Goal: Task Accomplishment & Management: Manage account settings

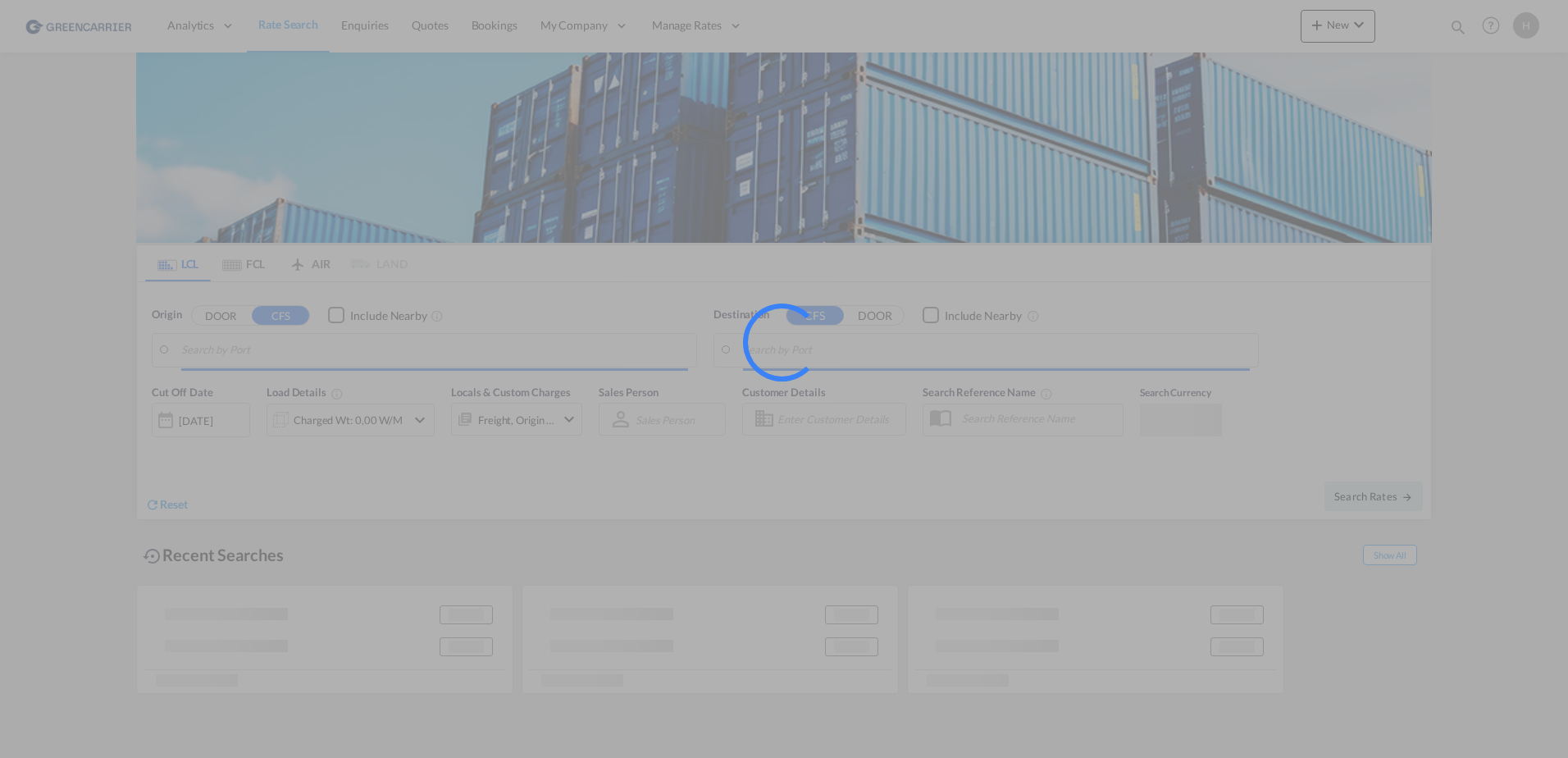
type input "[GEOGRAPHIC_DATA], [GEOGRAPHIC_DATA]"
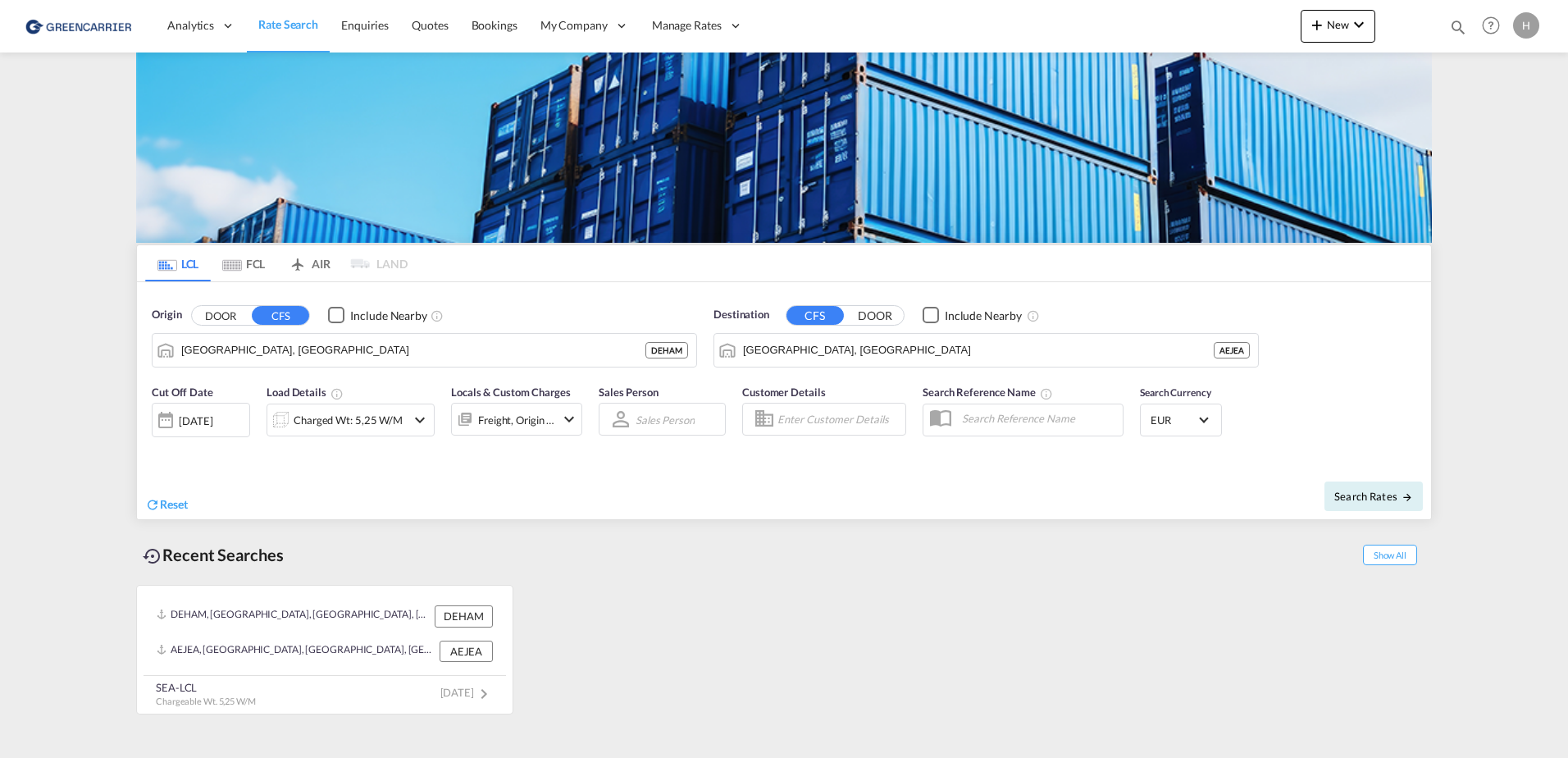
click at [946, 571] on div "Recent Searches Show All" at bounding box center [784, 550] width 1296 height 45
click at [508, 25] on span "Bookings" at bounding box center [494, 24] width 46 height 14
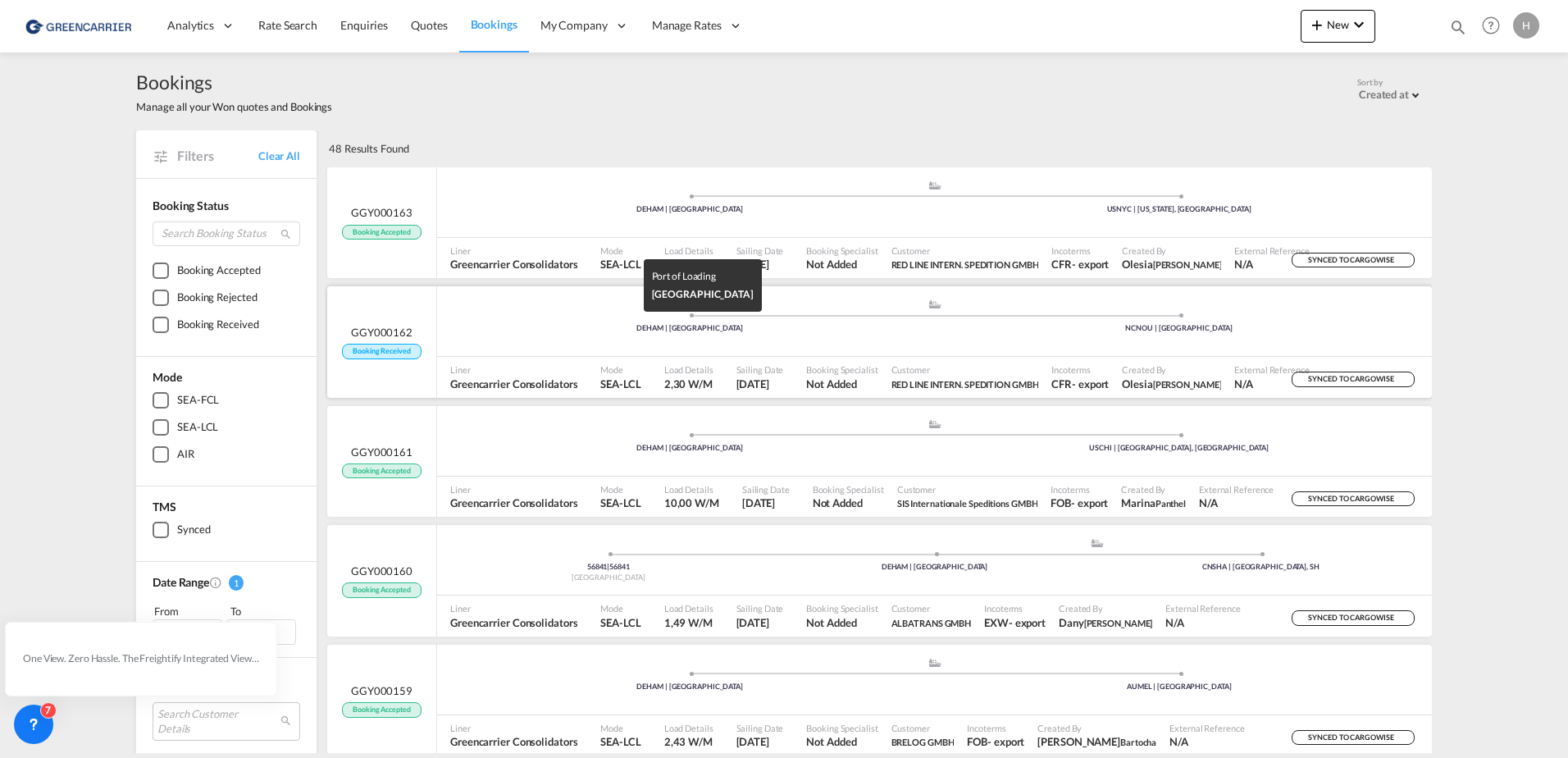
click at [515, 328] on div "DEHAM | [GEOGRAPHIC_DATA]" at bounding box center [690, 328] width 490 height 11
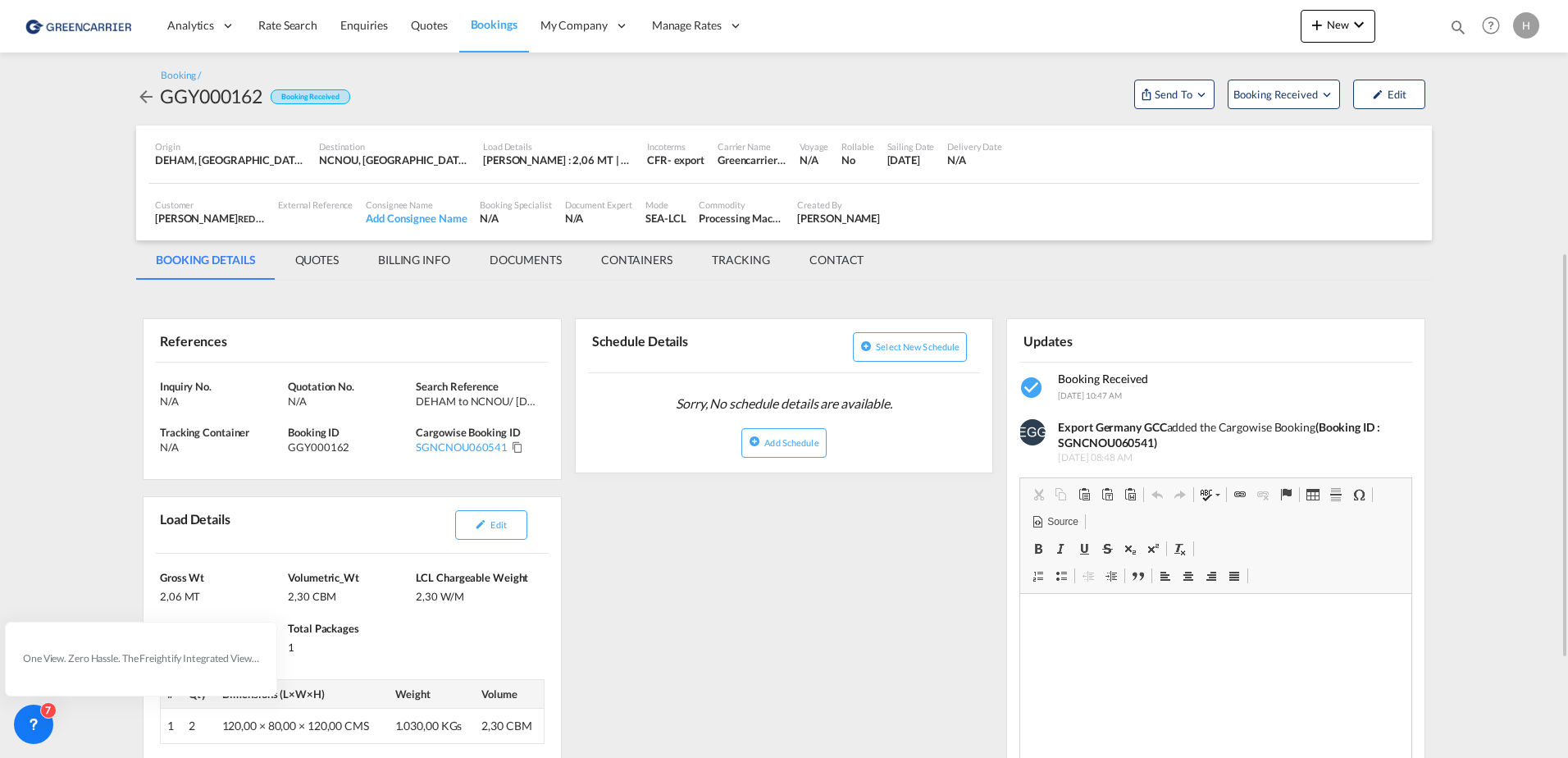
scroll to position [164, 0]
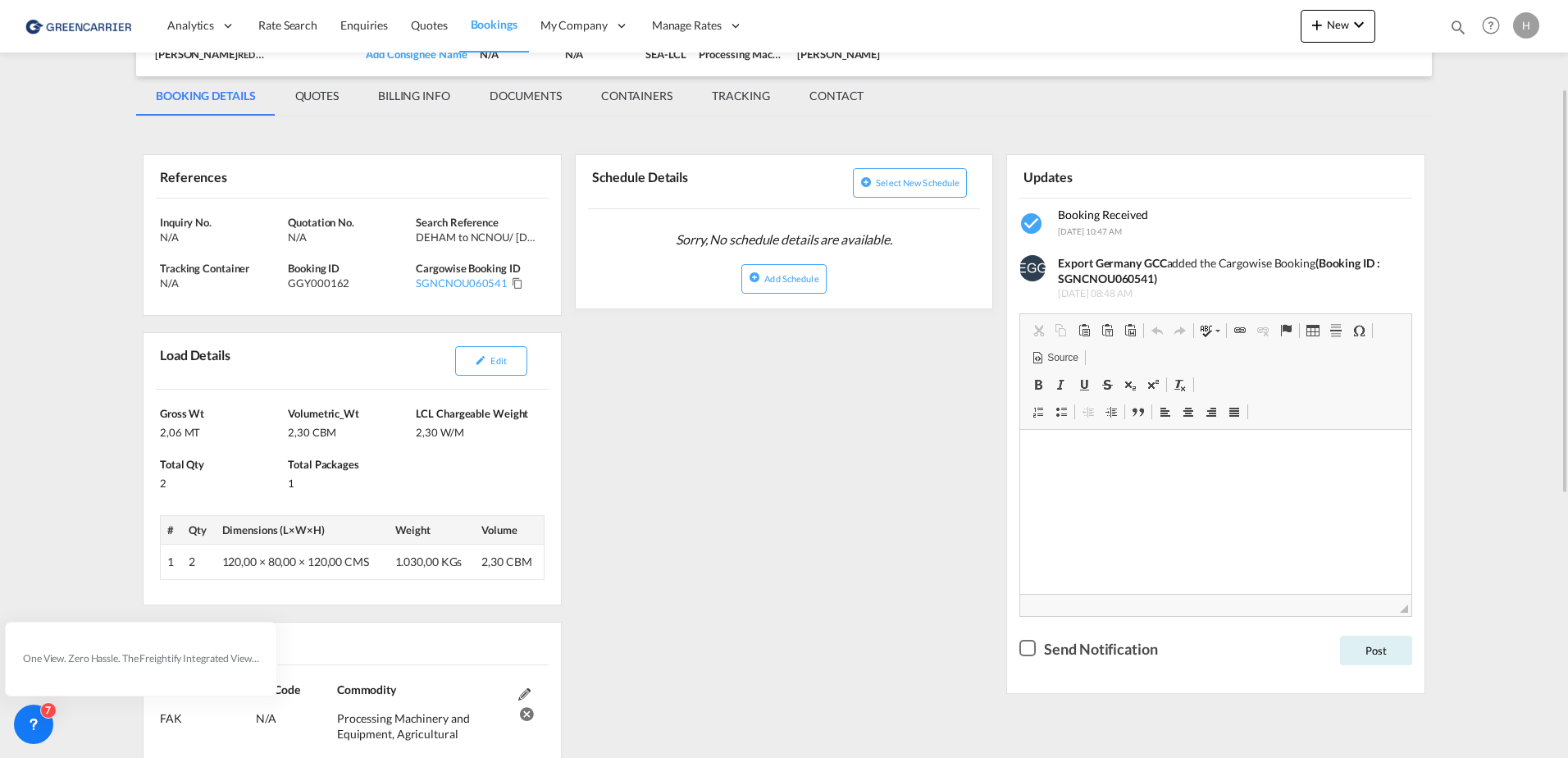
click at [608, 443] on div "References Inquiry No. N/A Quotation No. N/A Search Reference DEHAM to NCNOU/ […" at bounding box center [784, 667] width 1296 height 1086
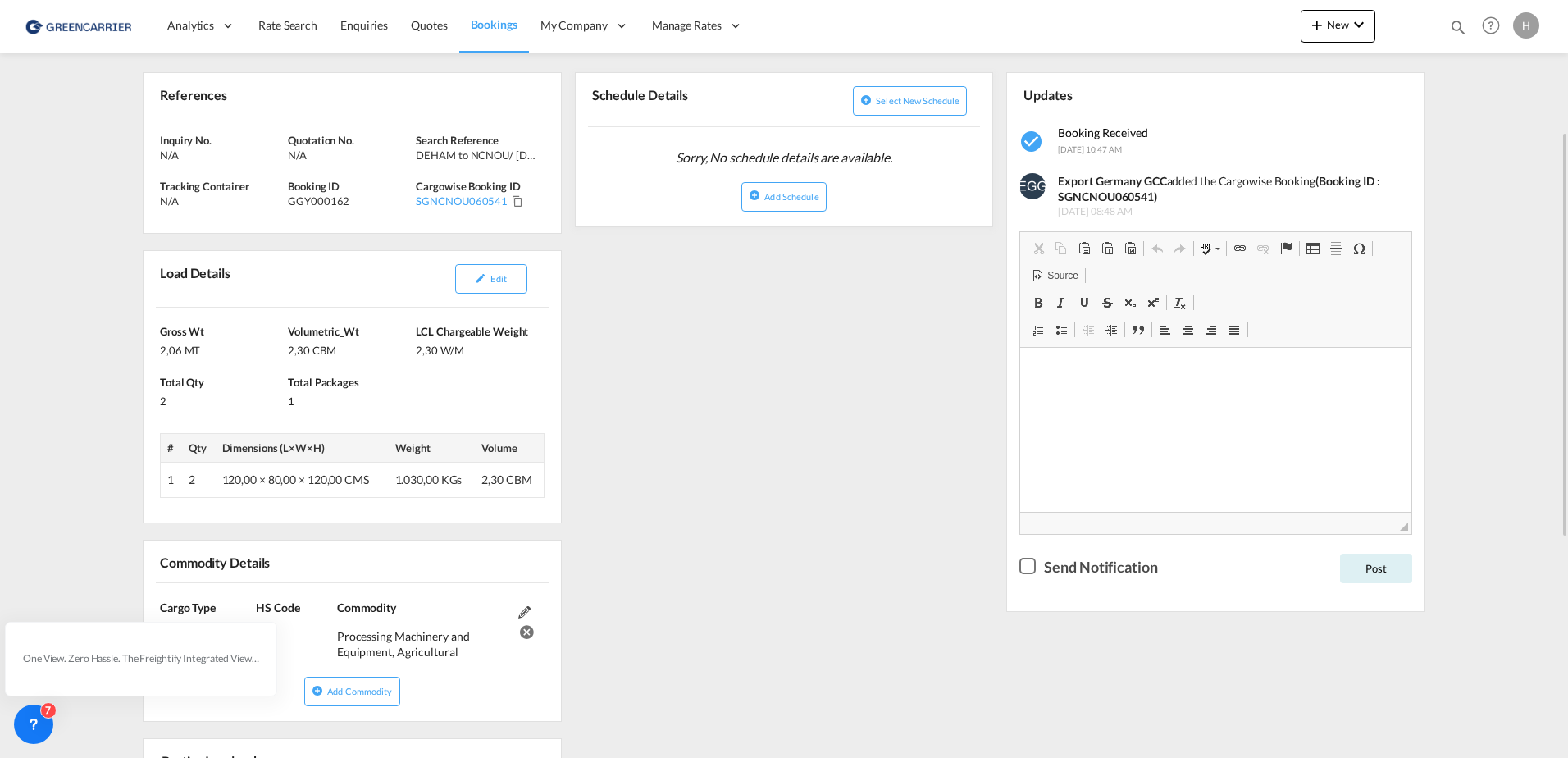
scroll to position [0, 0]
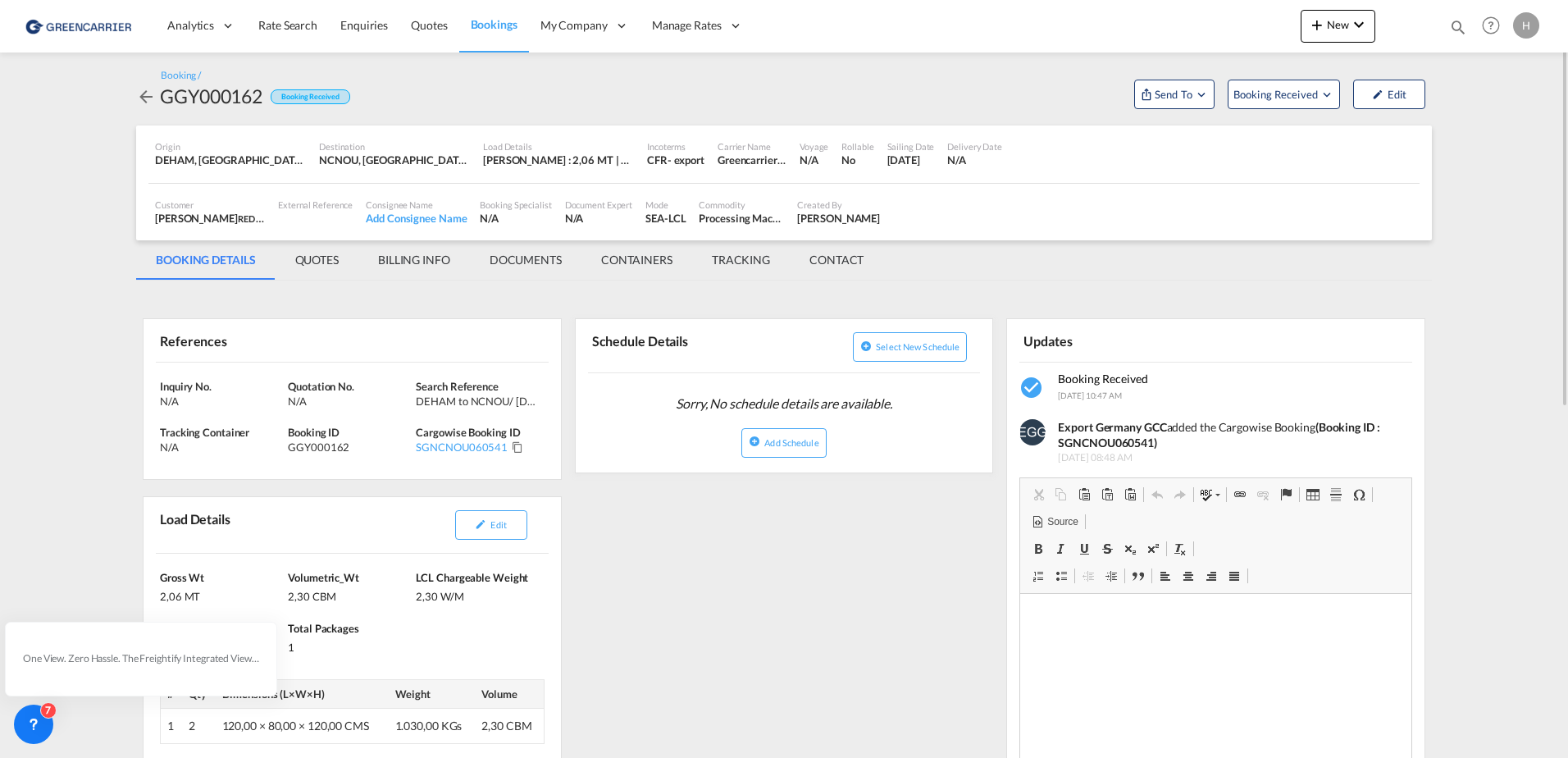
click at [862, 302] on div "Schedule Details Select new schedule Sorry, No schedule details are available. …" at bounding box center [784, 387] width 419 height 171
click at [1286, 97] on span "Booking Received" at bounding box center [1276, 94] width 86 height 17
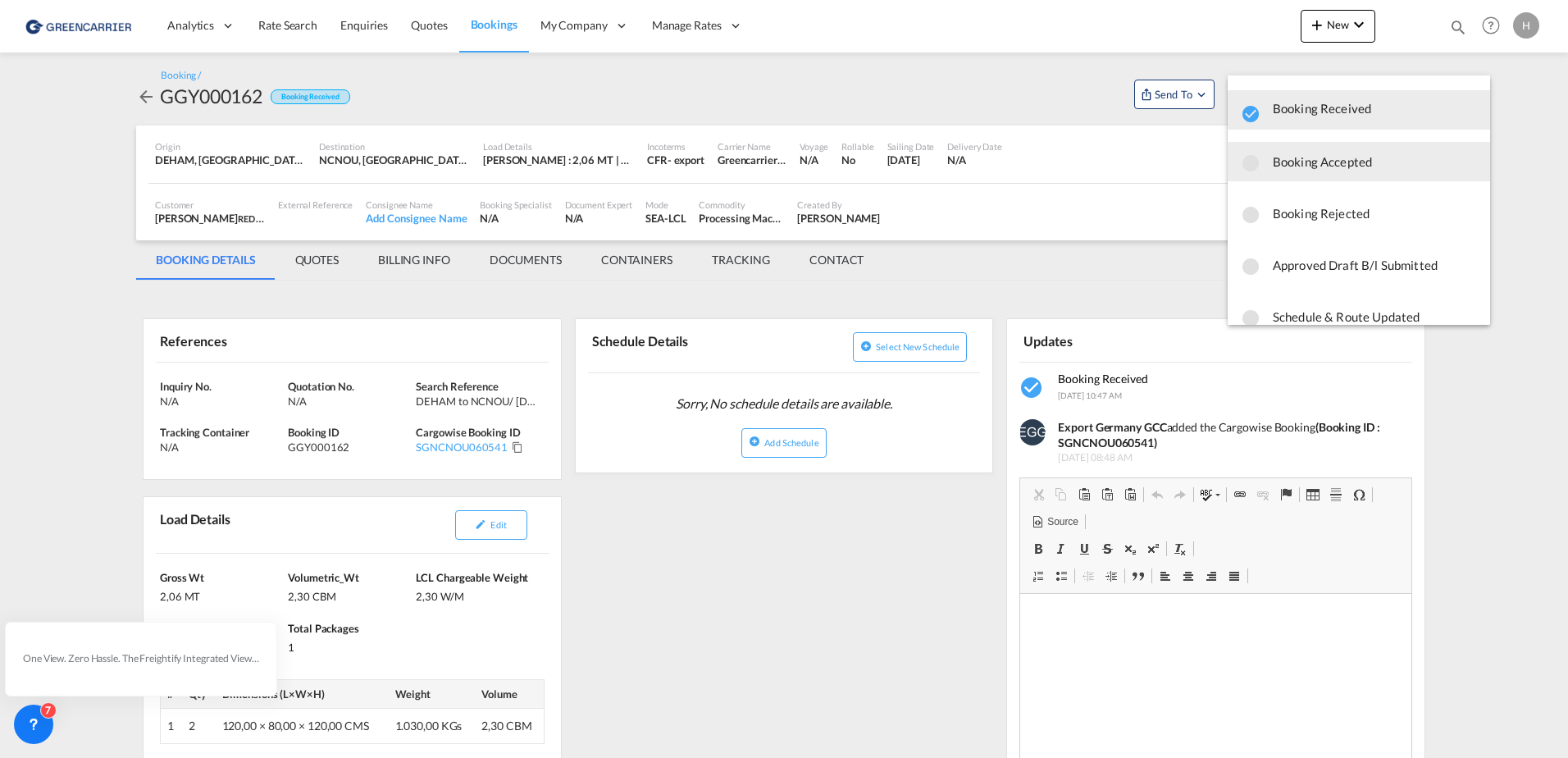
click at [1289, 161] on span "Booking Accepted" at bounding box center [1374, 161] width 204 height 29
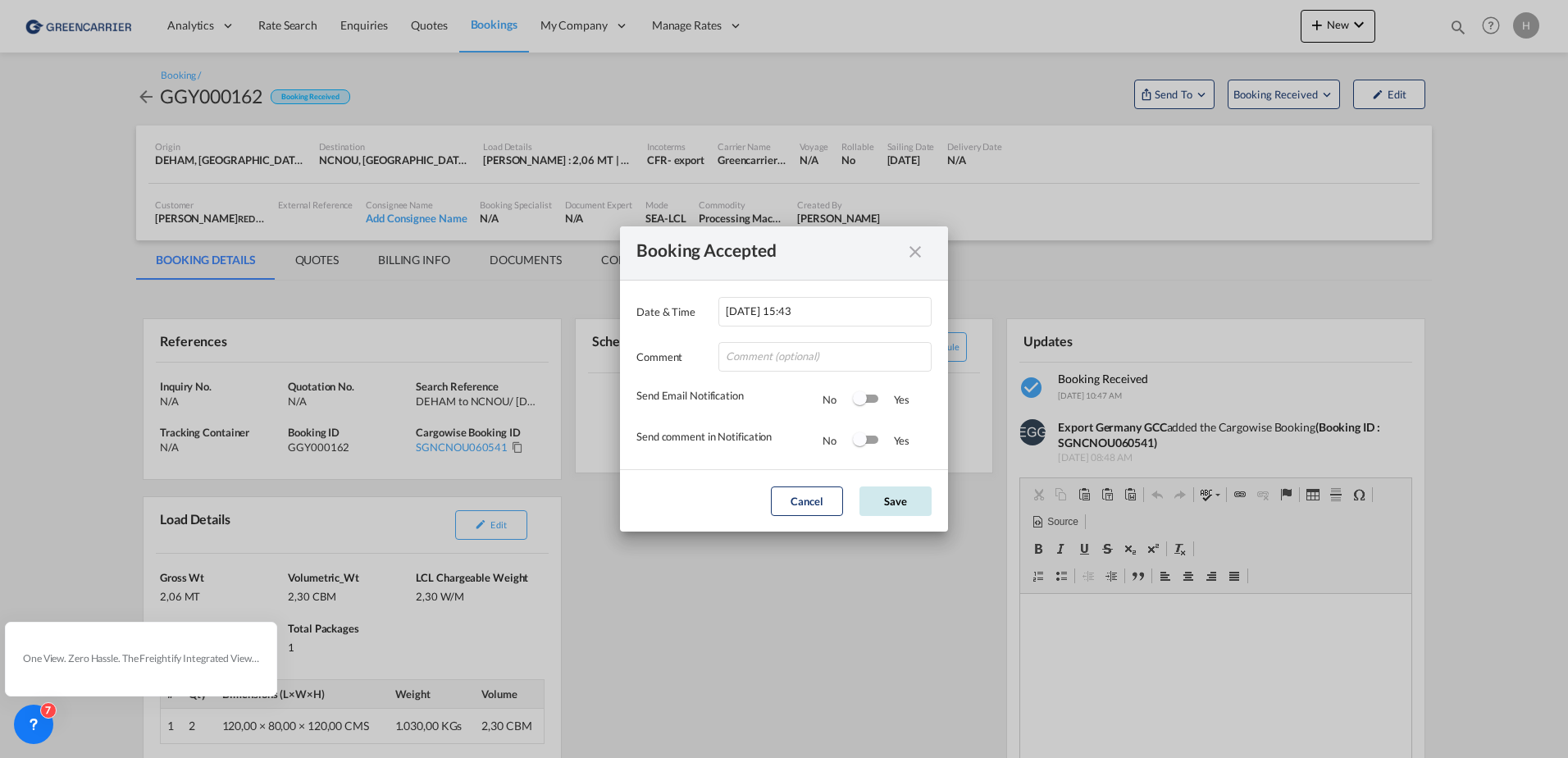
click at [903, 501] on button "Save" at bounding box center [896, 501] width 72 height 29
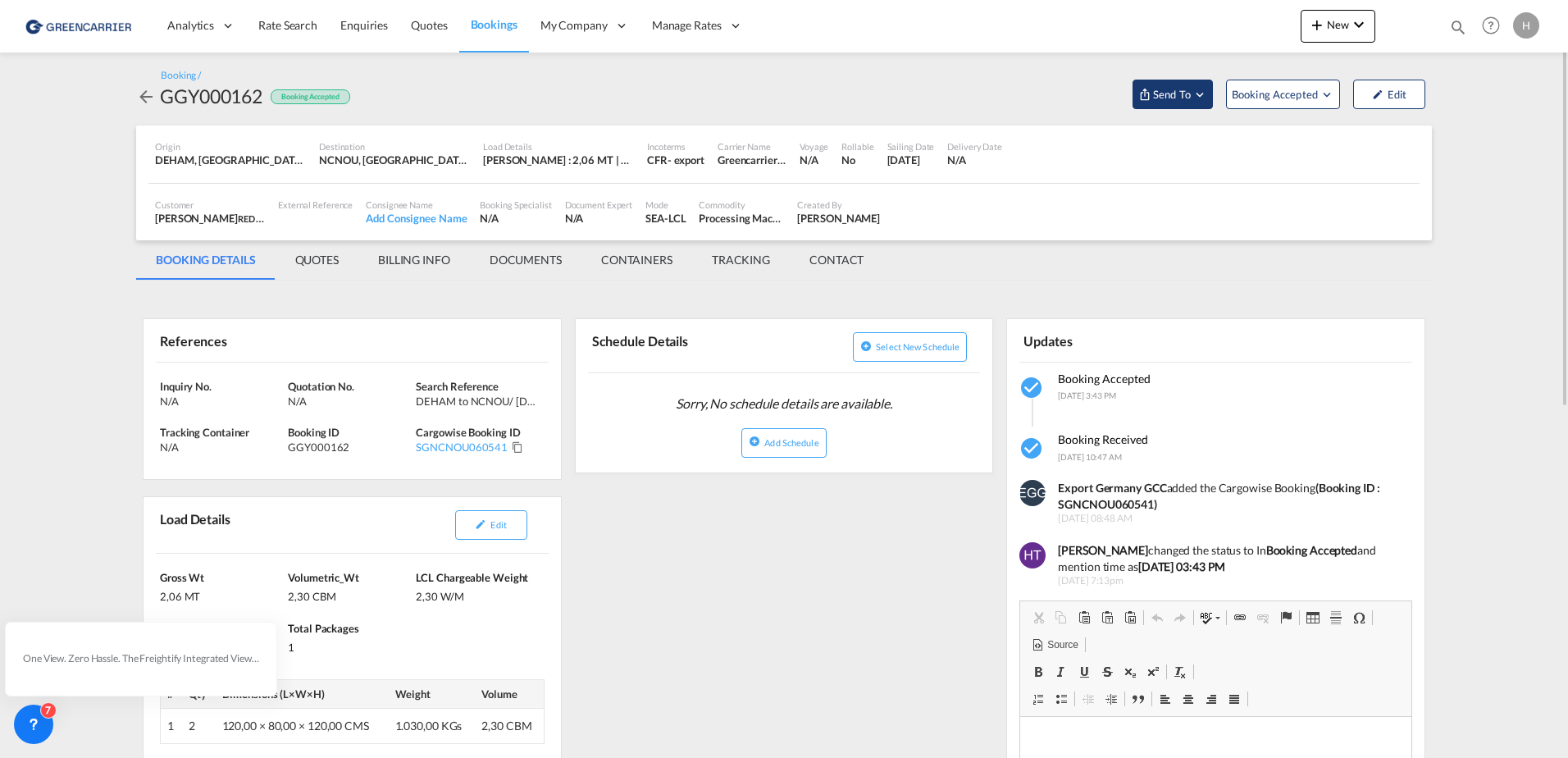
click at [1195, 99] on md-icon "Open demo menu" at bounding box center [1200, 94] width 15 height 15
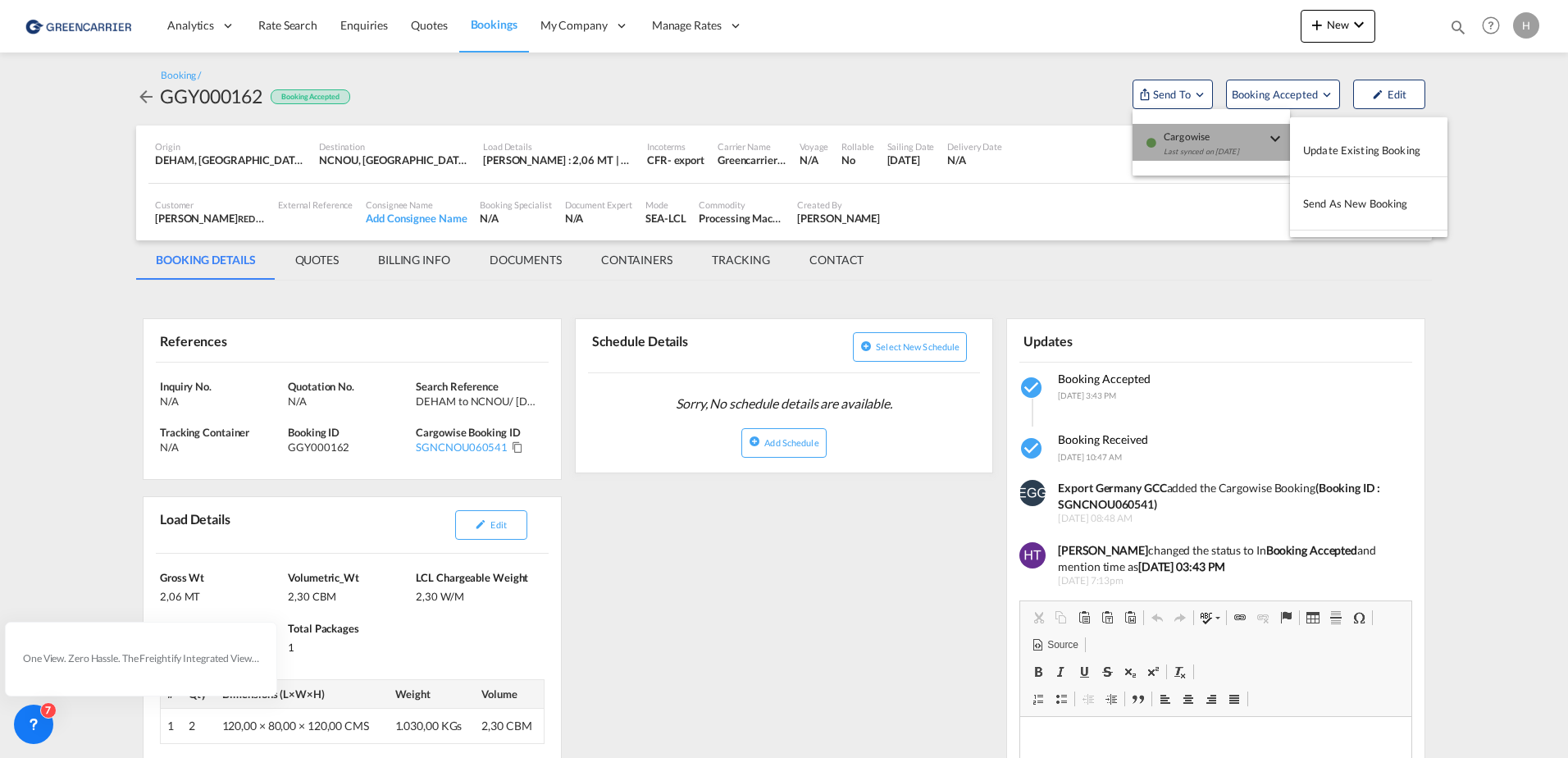
click at [1184, 147] on div "Last synced on [DATE]" at bounding box center [1214, 155] width 102 height 34
click at [1353, 263] on md-backdrop at bounding box center [784, 379] width 1568 height 758
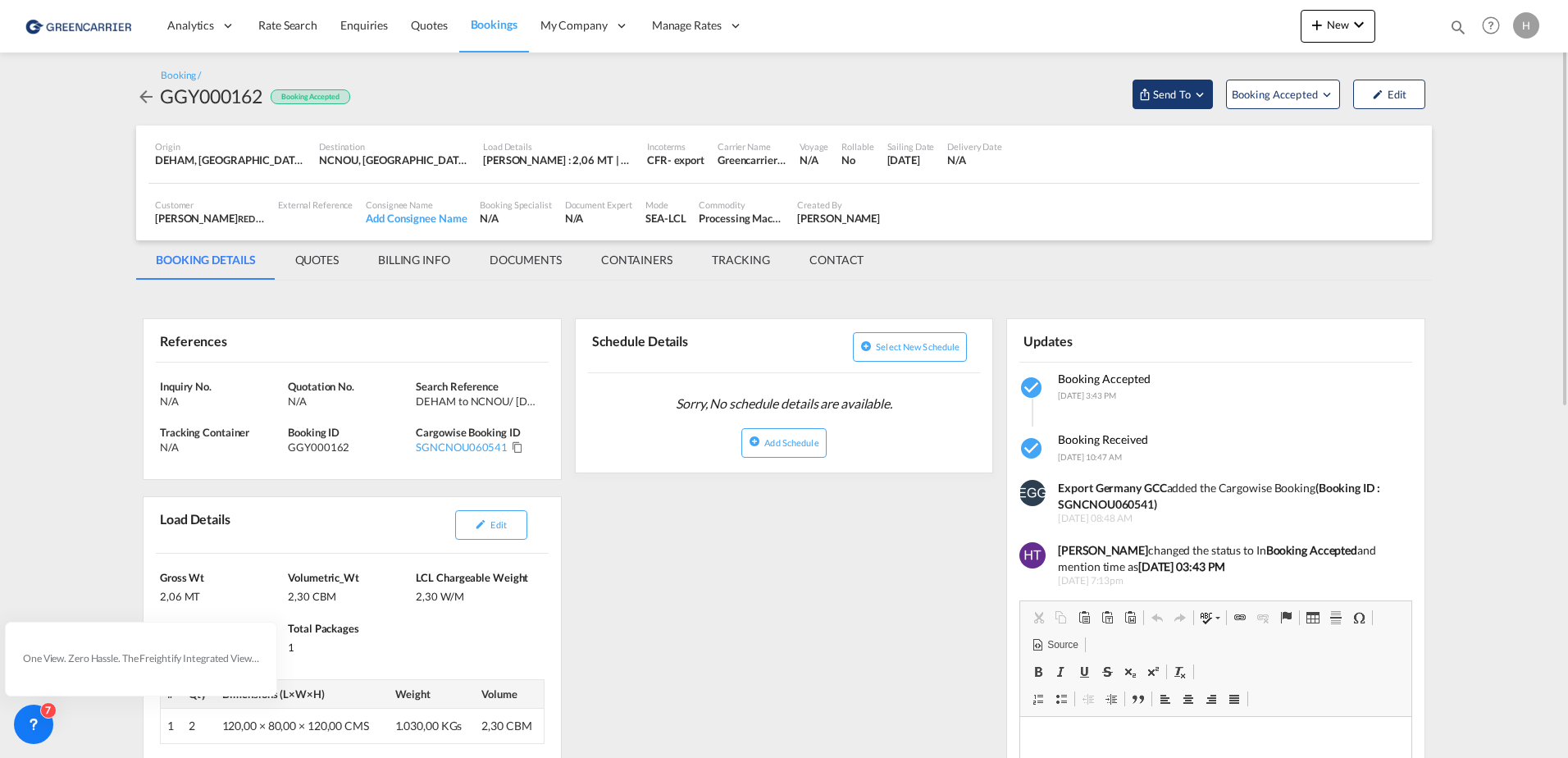
click at [1197, 99] on md-icon "Open demo menu" at bounding box center [1200, 94] width 15 height 15
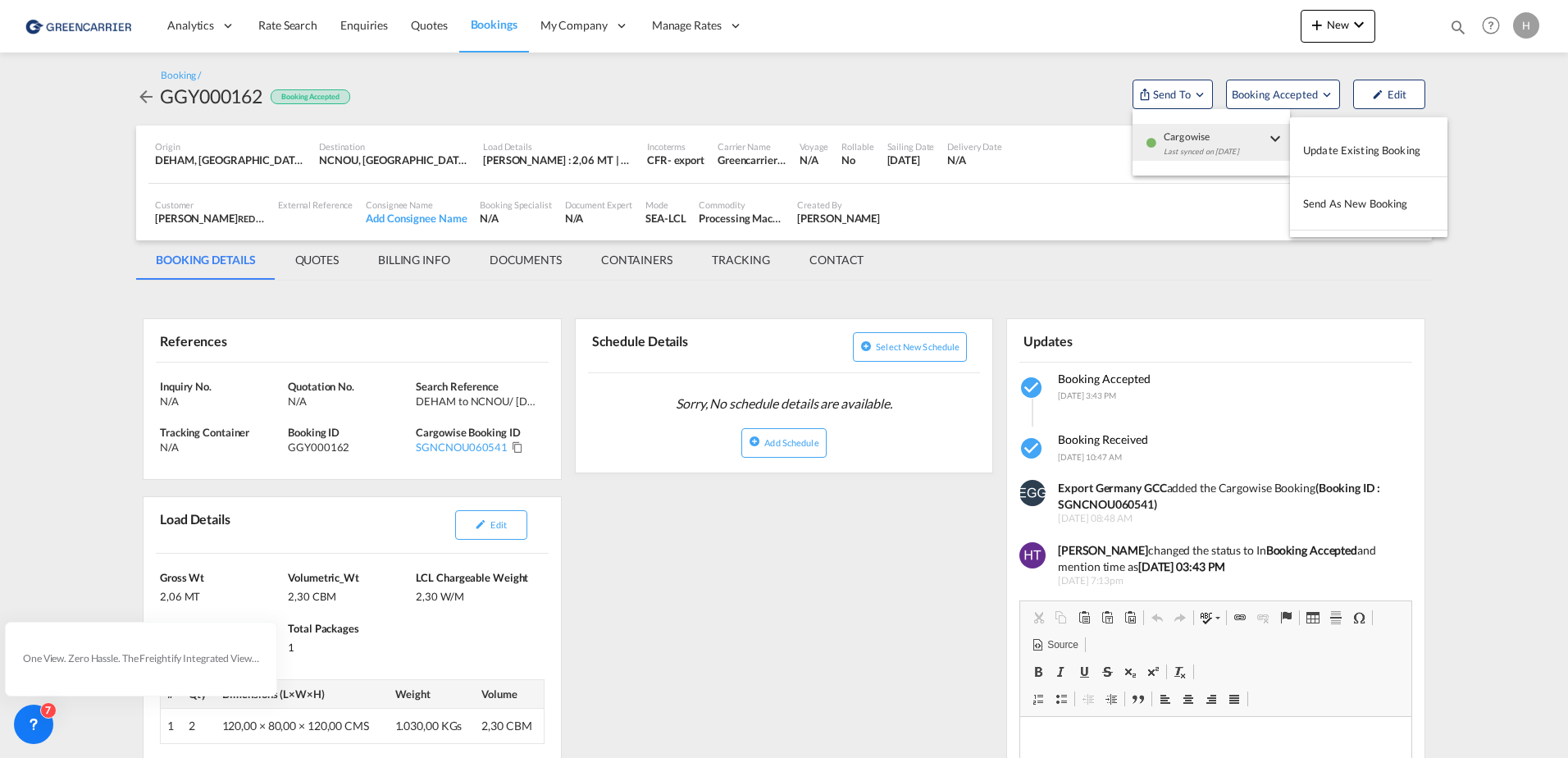
click at [518, 450] on md-backdrop at bounding box center [784, 379] width 1568 height 758
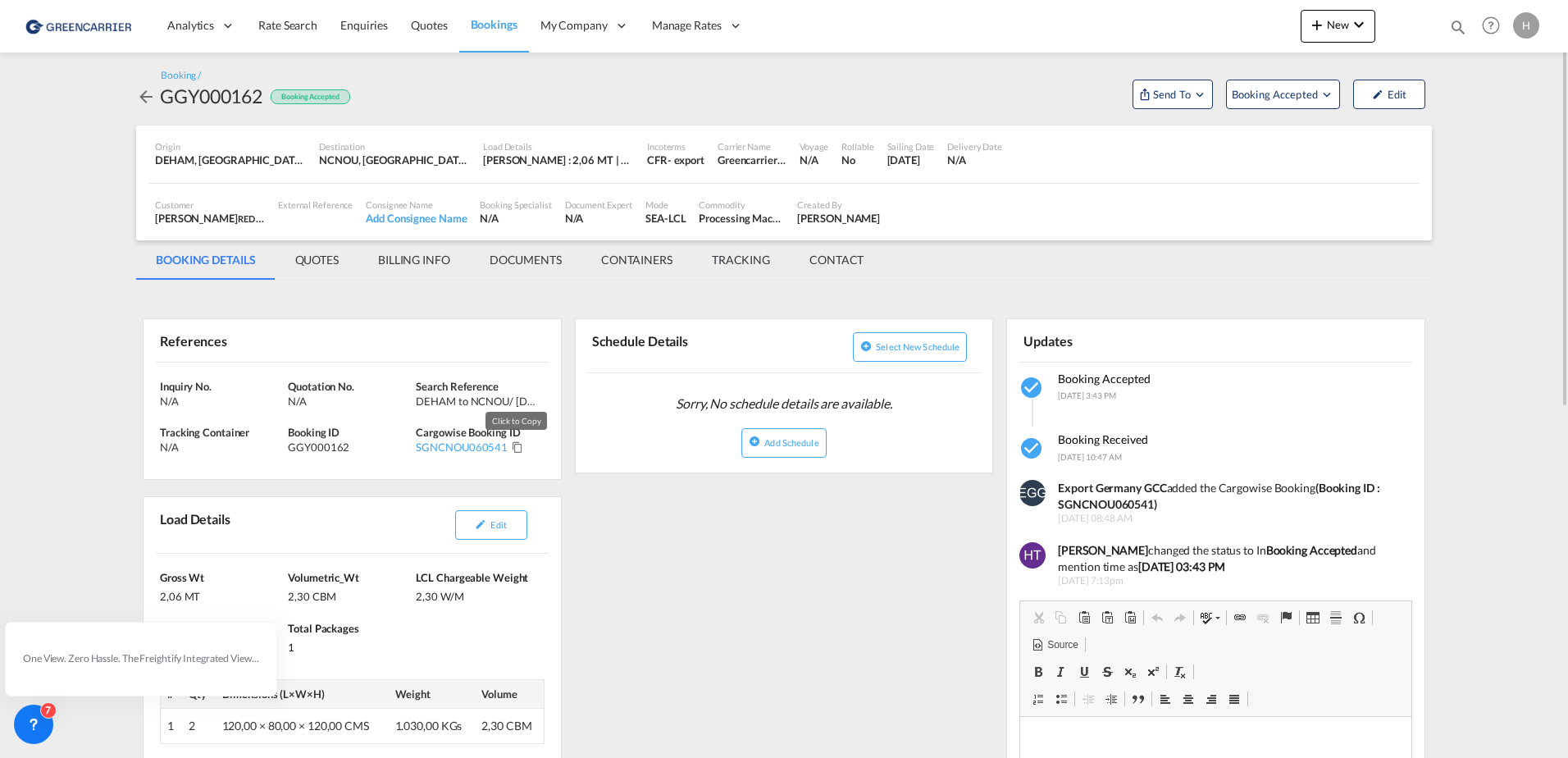
click at [517, 445] on md-icon "Click to Copy" at bounding box center [518, 447] width 12 height 12
click at [457, 399] on div "DEHAM to NCNOU/ [DATE]" at bounding box center [477, 401] width 124 height 15
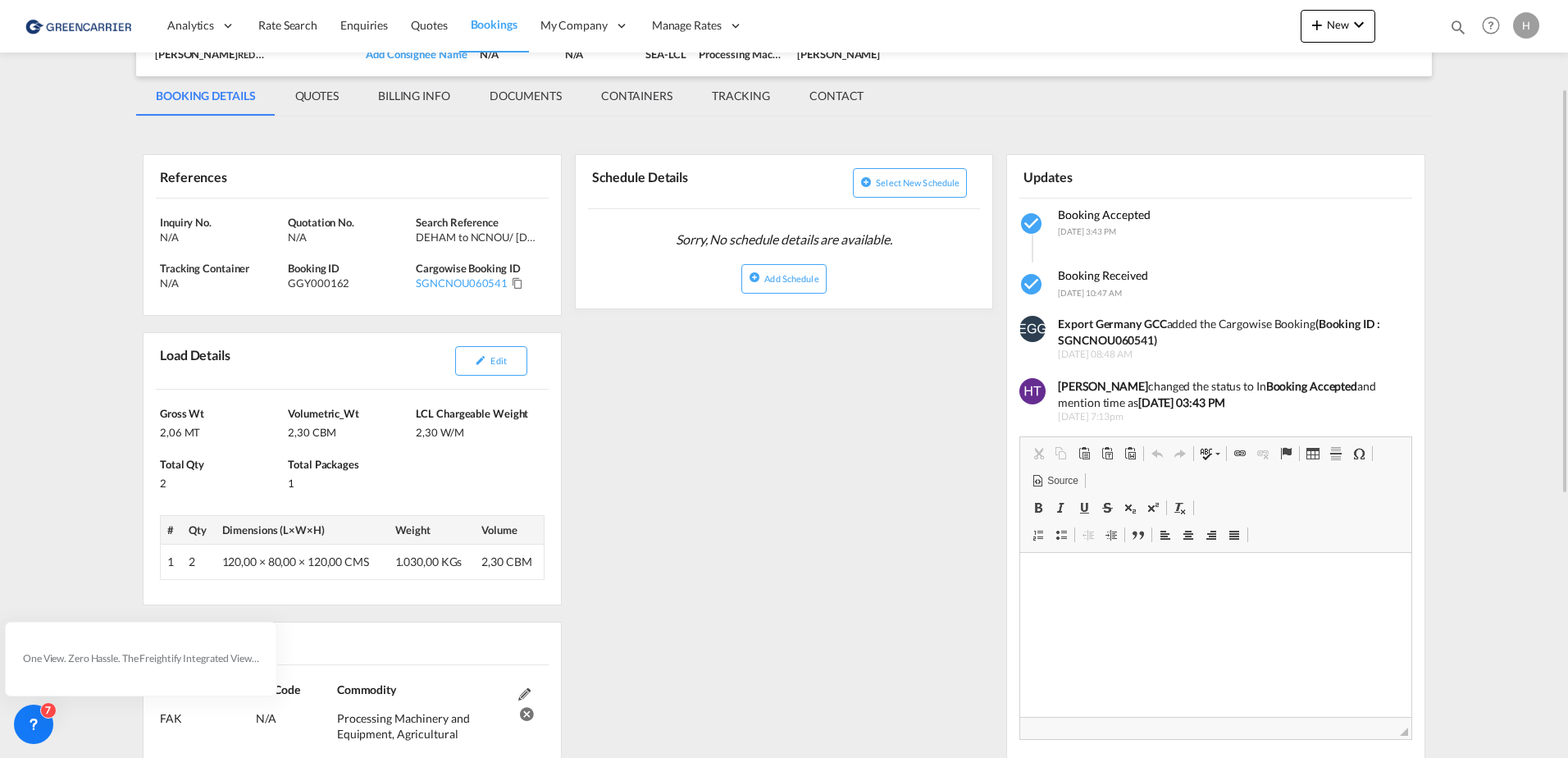
scroll to position [246, 0]
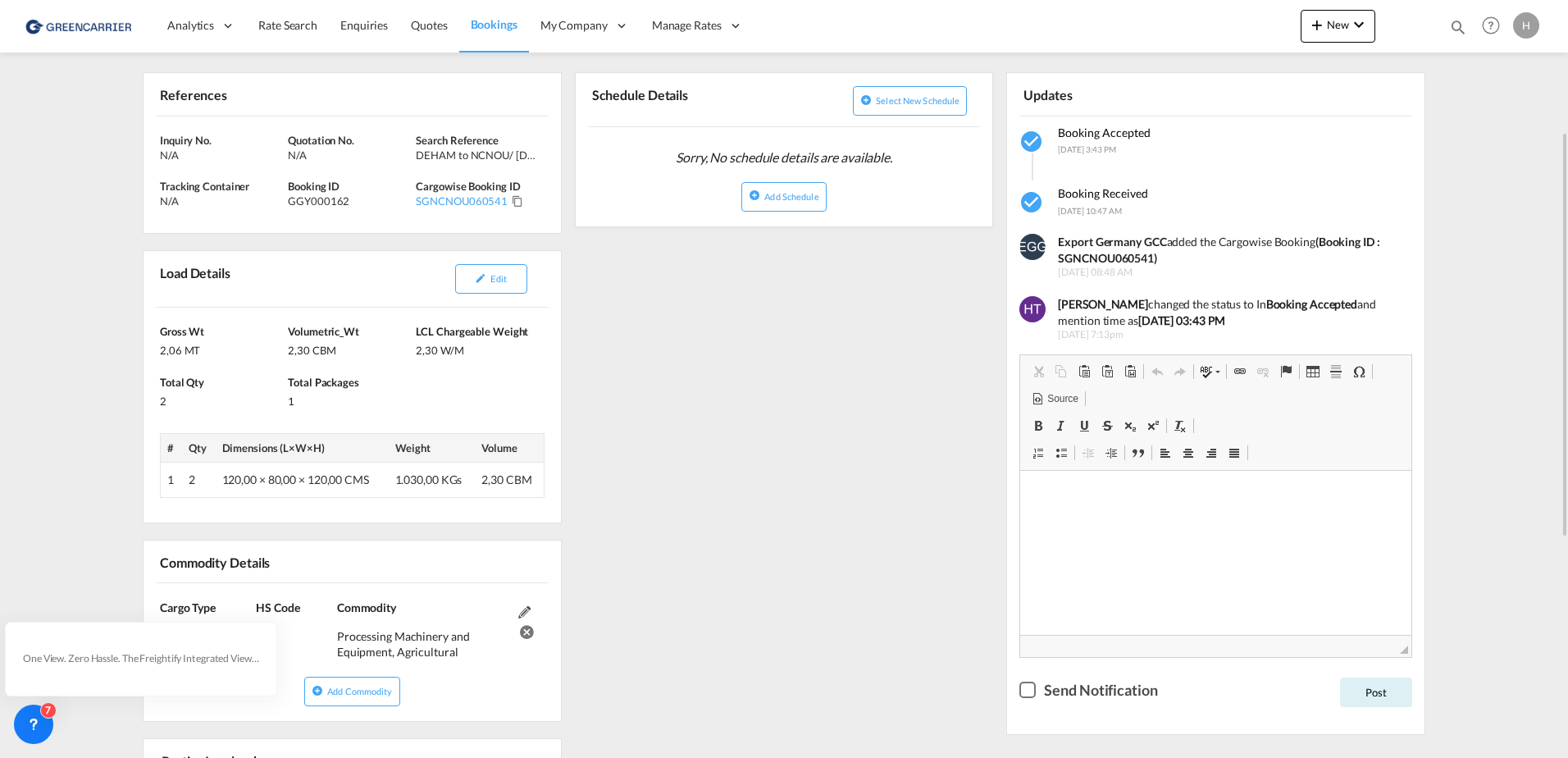
click at [812, 364] on div "References Inquiry No. N/A Quotation No. N/A Search Reference DEHAM to NCNOU/ […" at bounding box center [784, 586] width 1296 height 1086
click at [686, 349] on div "References Inquiry No. N/A Quotation No. N/A Search Reference DEHAM to NCNOU/ […" at bounding box center [784, 586] width 1296 height 1086
click at [648, 397] on div "References Inquiry No. N/A Quotation No. N/A Search Reference DEHAM to NCNOU/ […" at bounding box center [784, 586] width 1296 height 1086
click at [499, 44] on link "Bookings" at bounding box center [493, 25] width 70 height 53
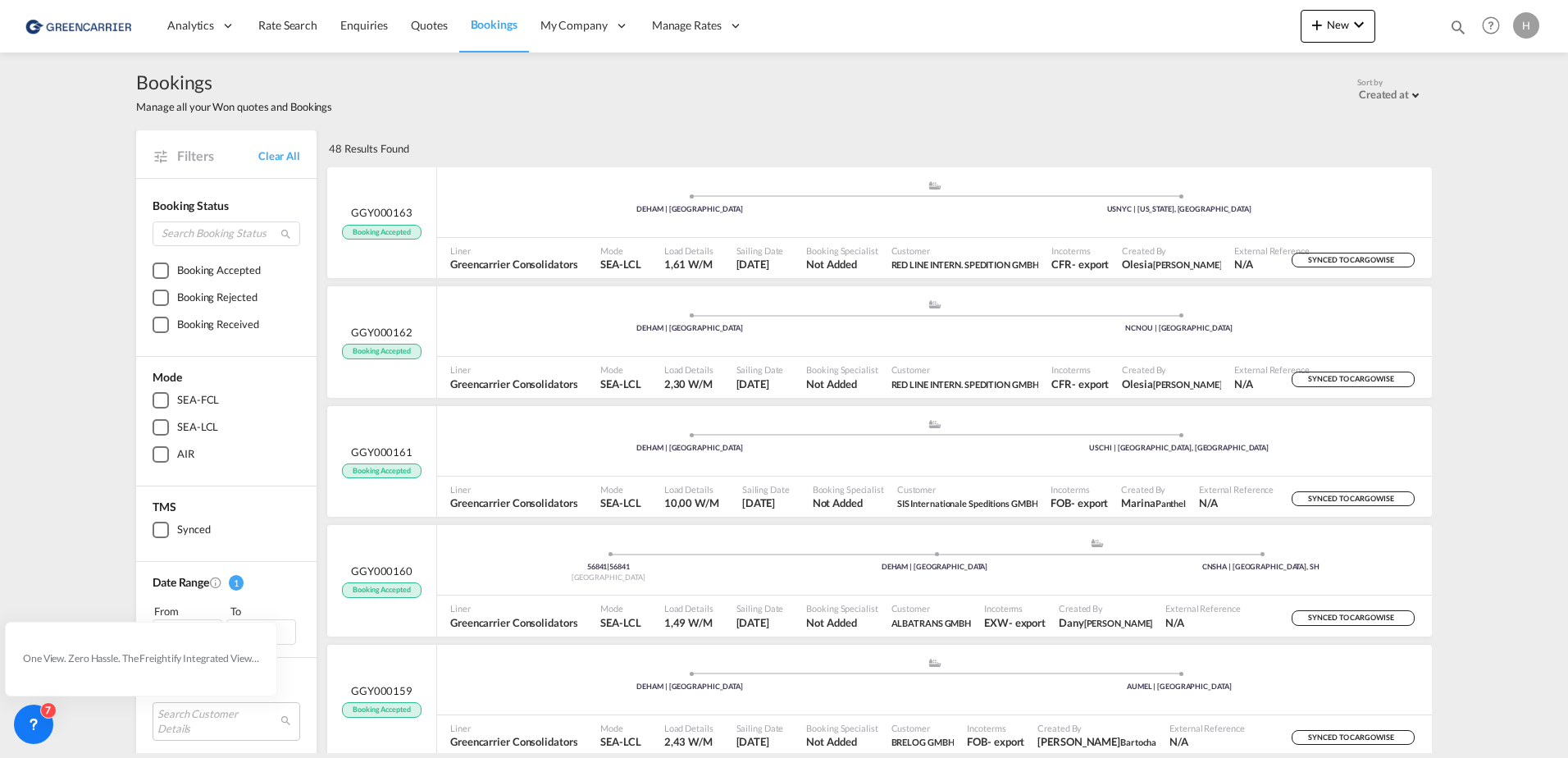
click at [881, 120] on div "Bookings Manage all your Won quotes and Bookings Sort by Created at Created at …" at bounding box center [784, 91] width 1296 height 78
drag, startPoint x: 905, startPoint y: 121, endPoint x: 1258, endPoint y: 5, distance: 371.6
click at [907, 120] on div "Bookings Manage all your Won quotes and Bookings Sort by Created at Created at …" at bounding box center [784, 91] width 1296 height 78
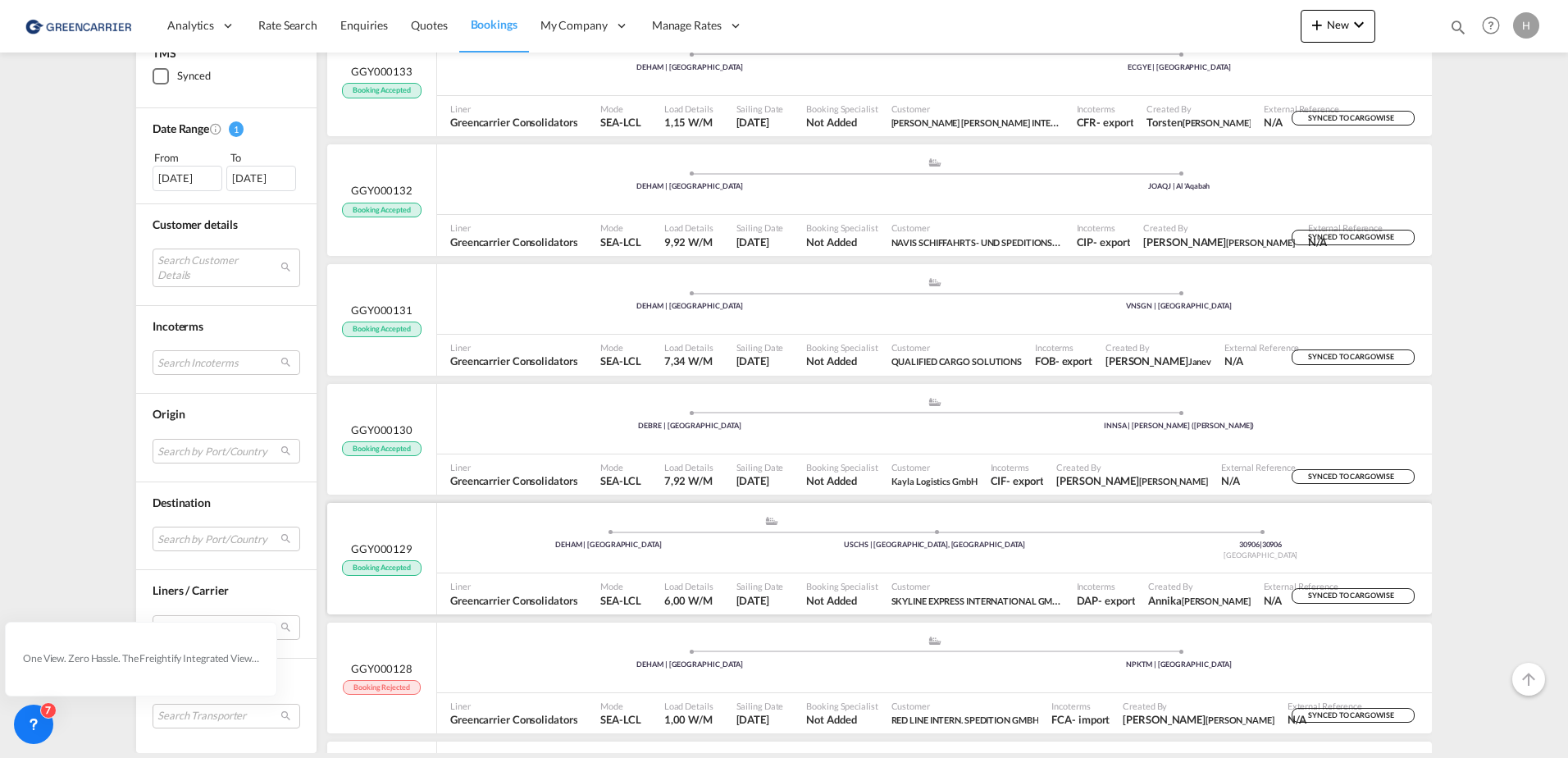
scroll to position [3815, 0]
